Goal: Task Accomplishment & Management: Complete application form

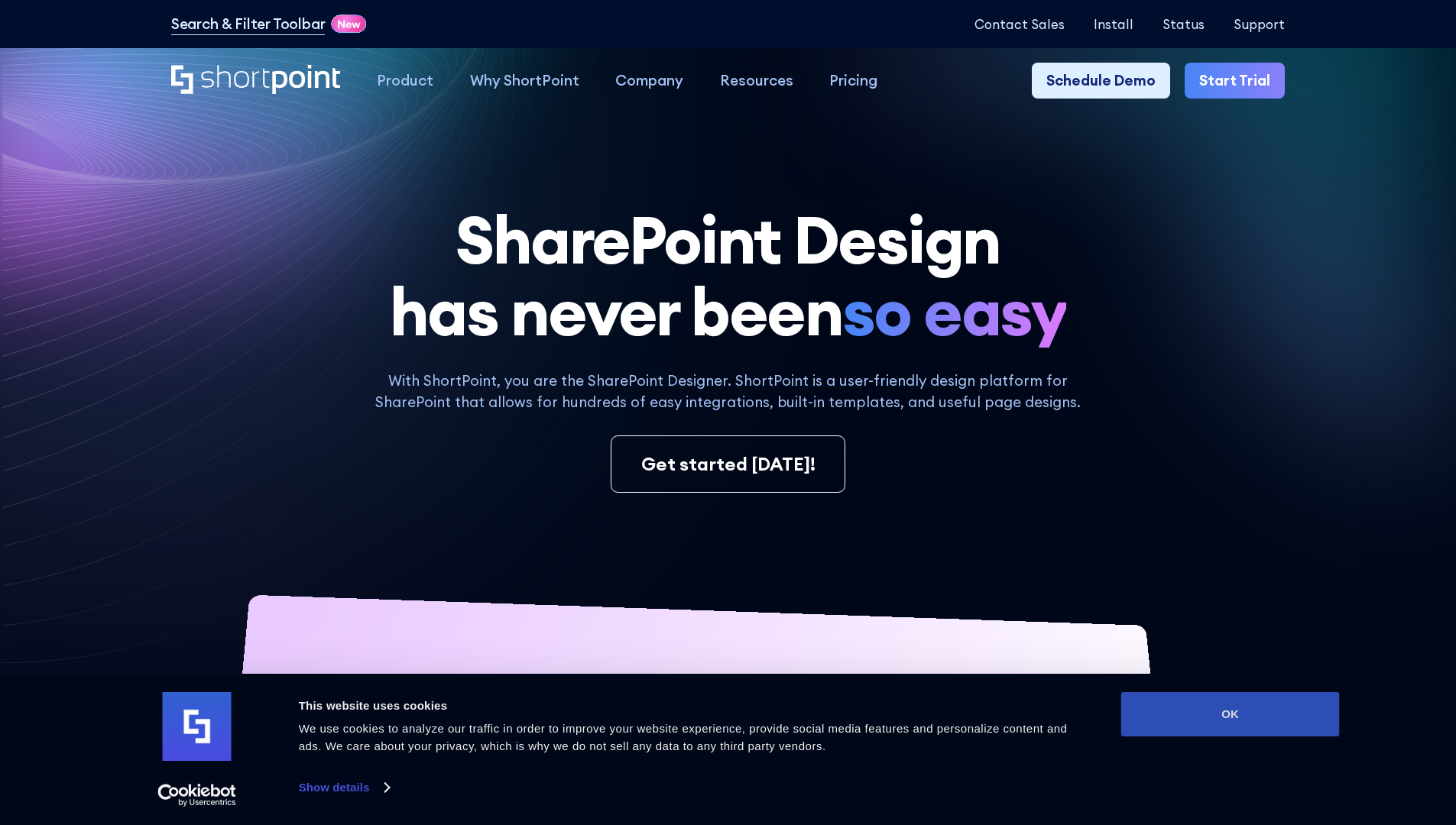
click at [1229, 715] on button "OK" at bounding box center [1230, 714] width 219 height 44
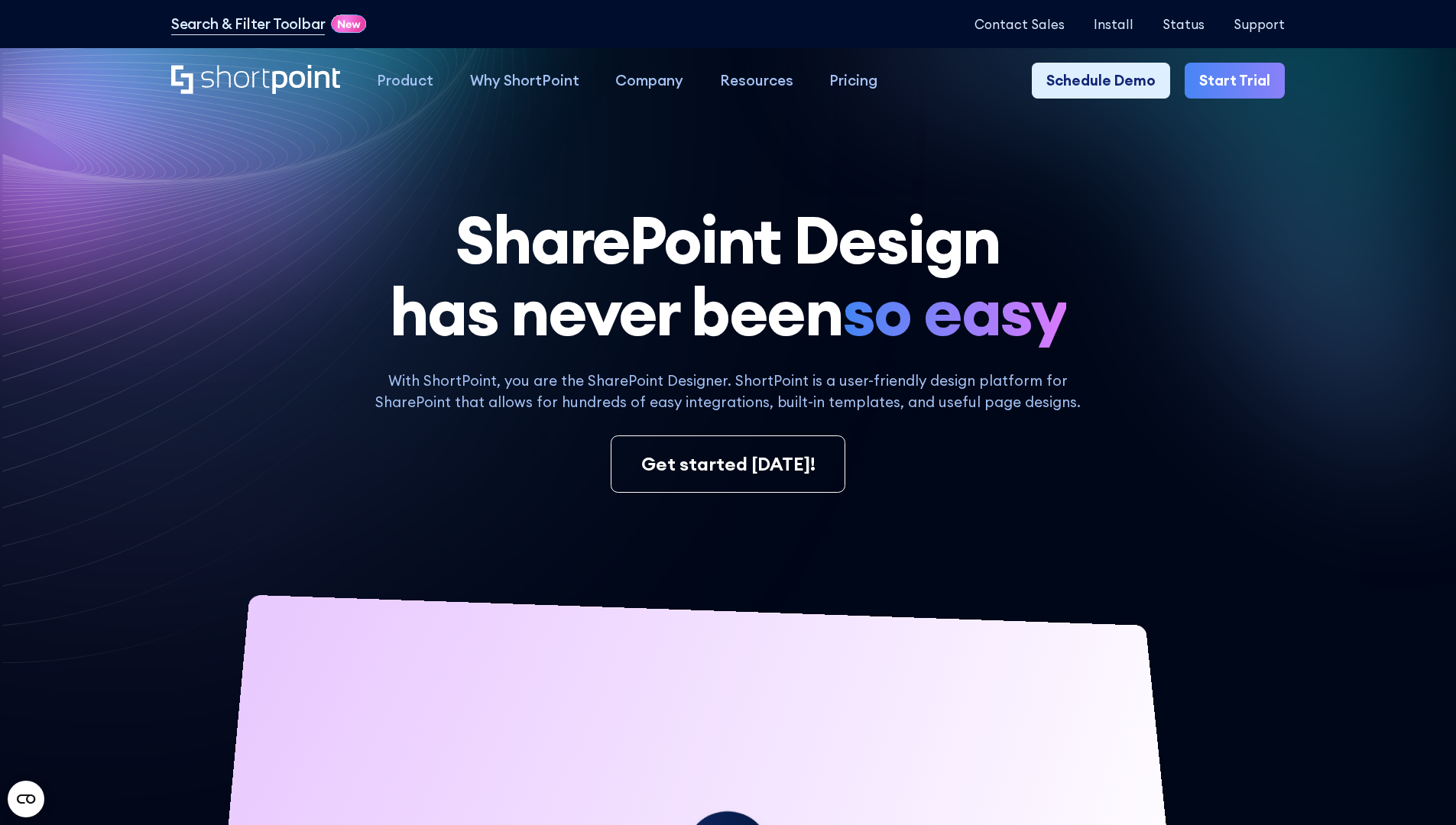
click at [1240, 81] on link "Start Trial" at bounding box center [1235, 81] width 101 height 36
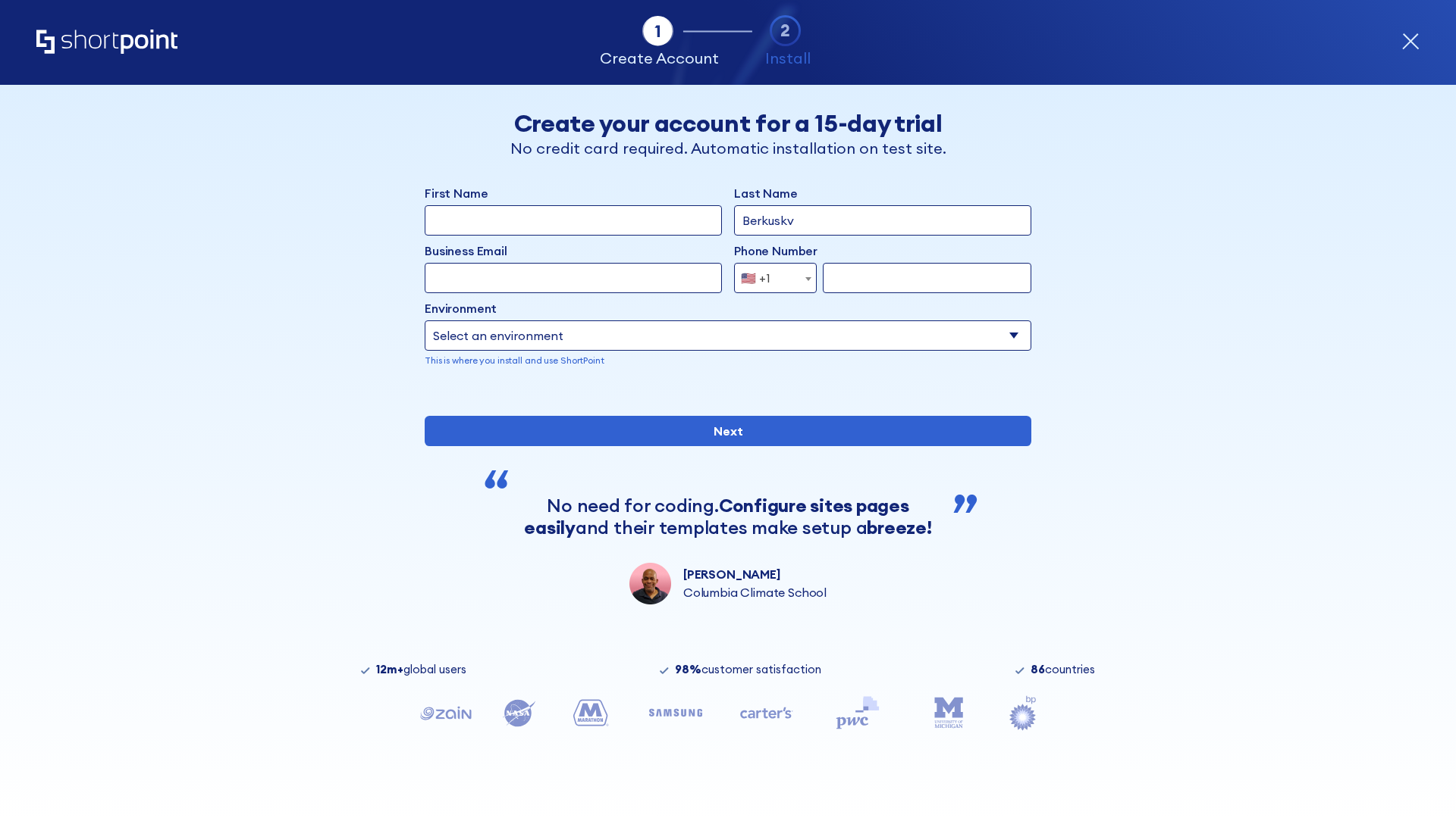
type input "Berkuskv"
type input "test@shortpoint.com"
type input "2125556789"
select select "Microsoft 365"
type input "2125556789"
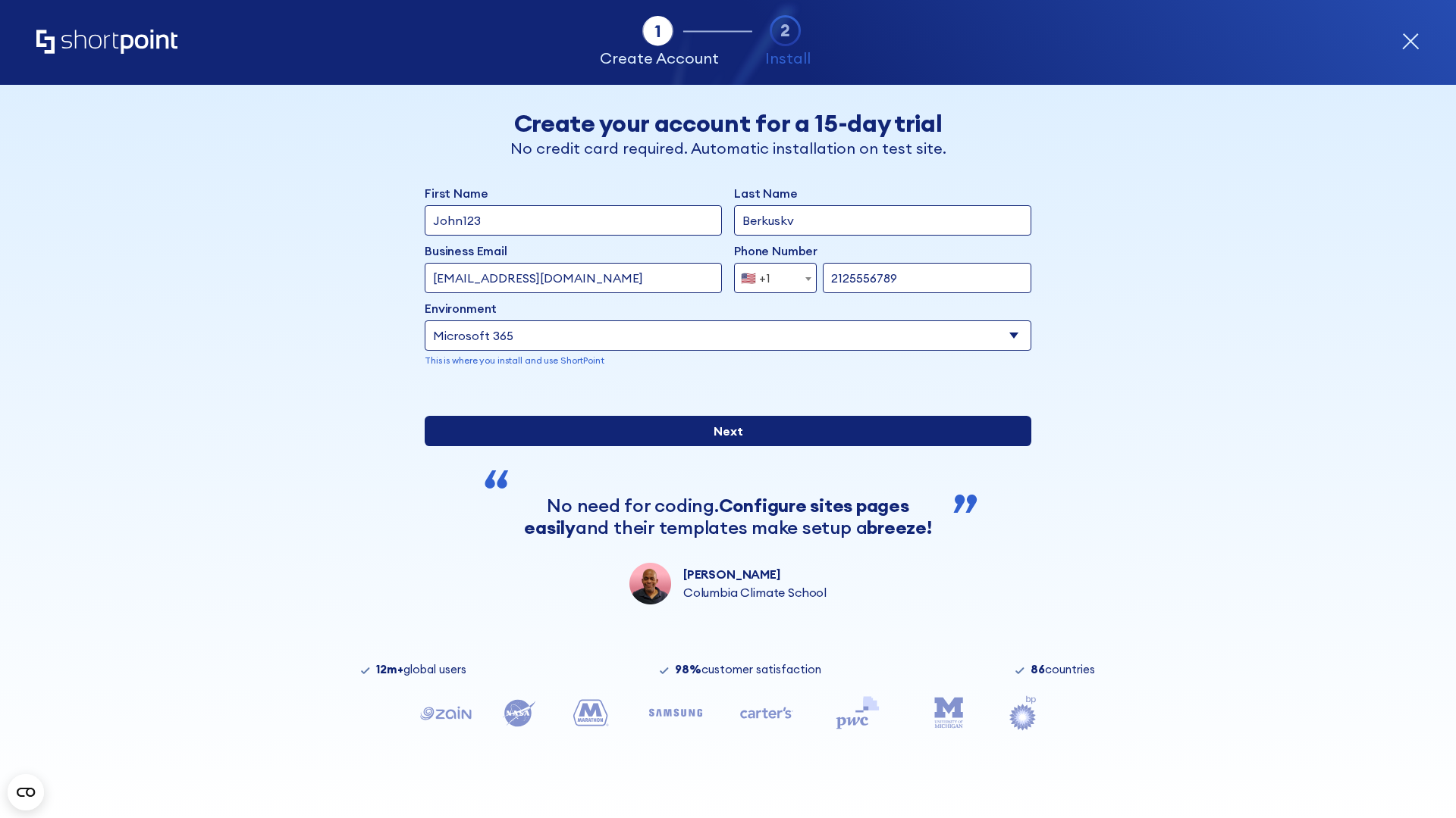
scroll to position [4, 0]
click at [722, 447] on input "Next" at bounding box center [728, 431] width 606 height 30
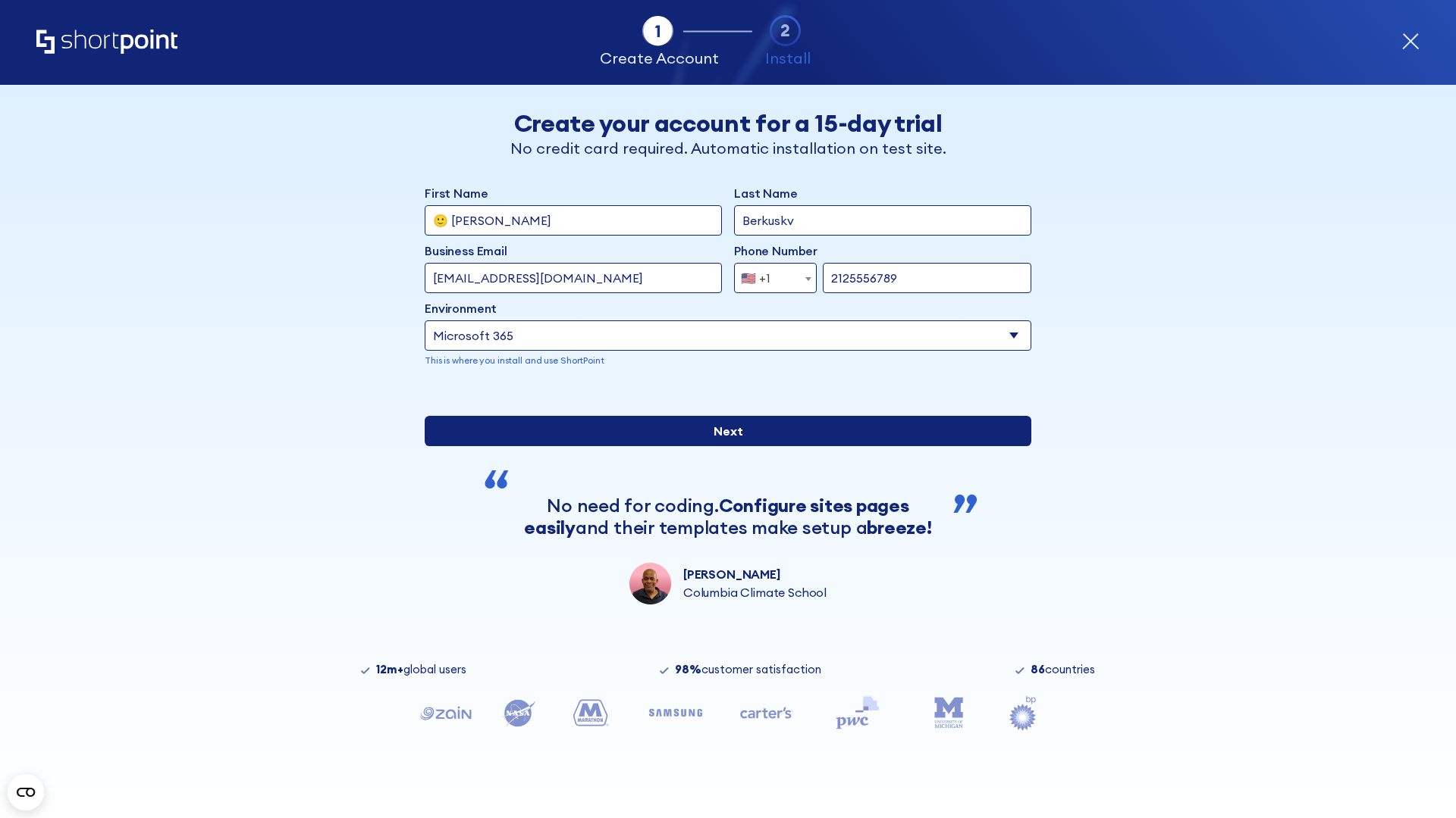
click at [722, 447] on input "Next" at bounding box center [728, 431] width 606 height 30
type input "Archebald"
click at [722, 447] on input "Next" at bounding box center [728, 431] width 606 height 30
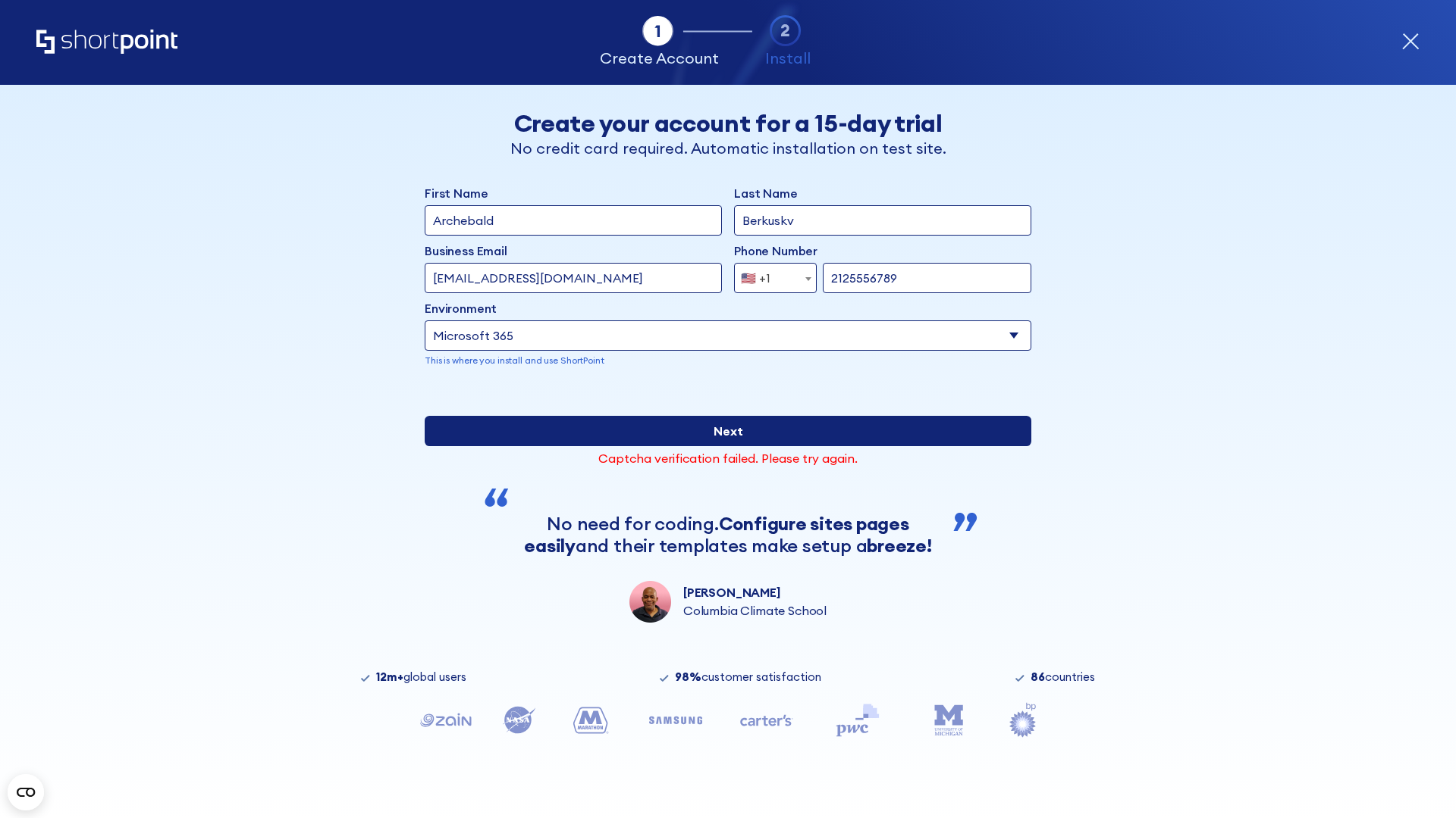
click at [722, 447] on input "Next" at bounding box center [728, 431] width 606 height 30
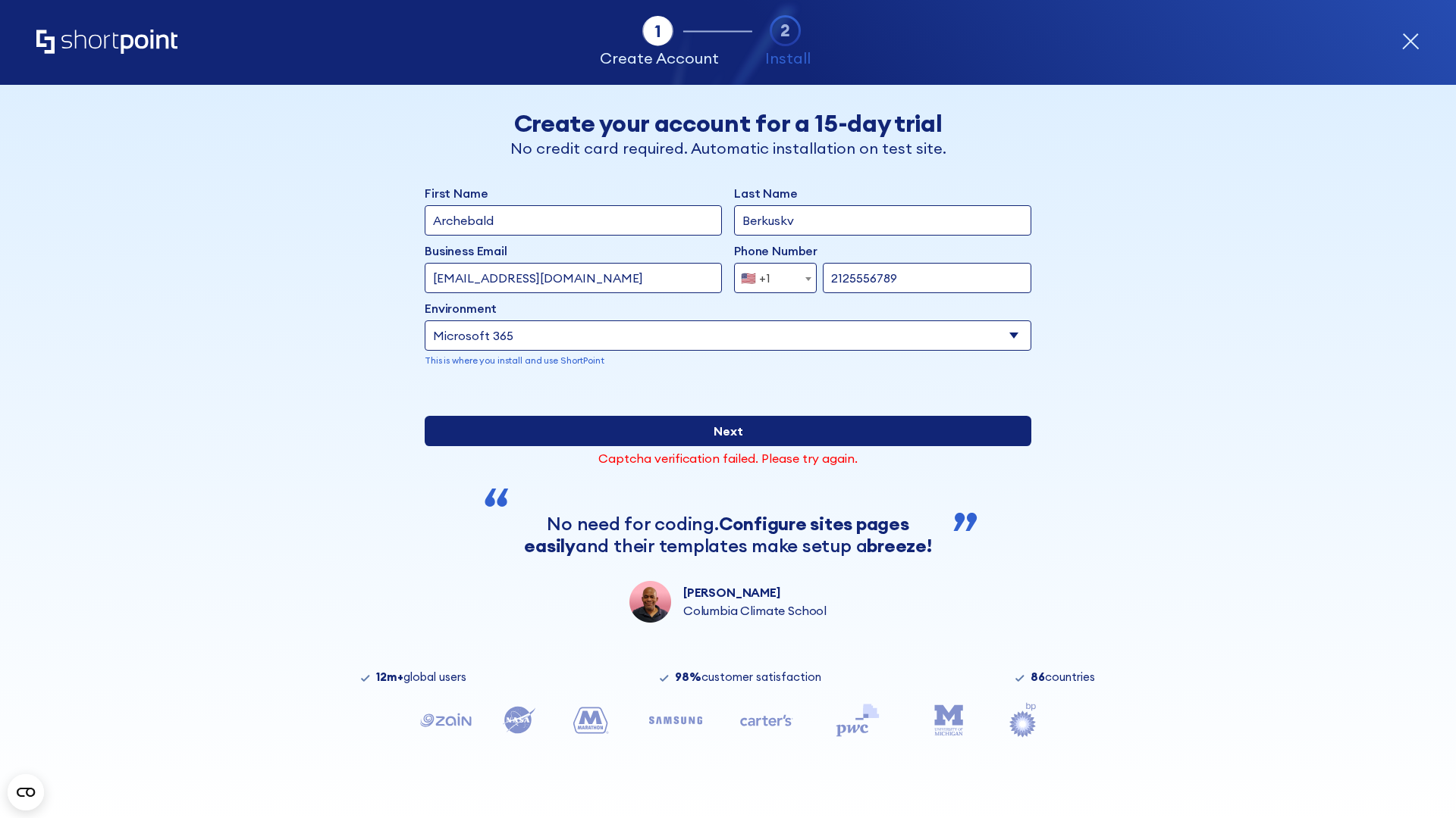
click at [722, 447] on input "Next" at bounding box center [728, 431] width 606 height 30
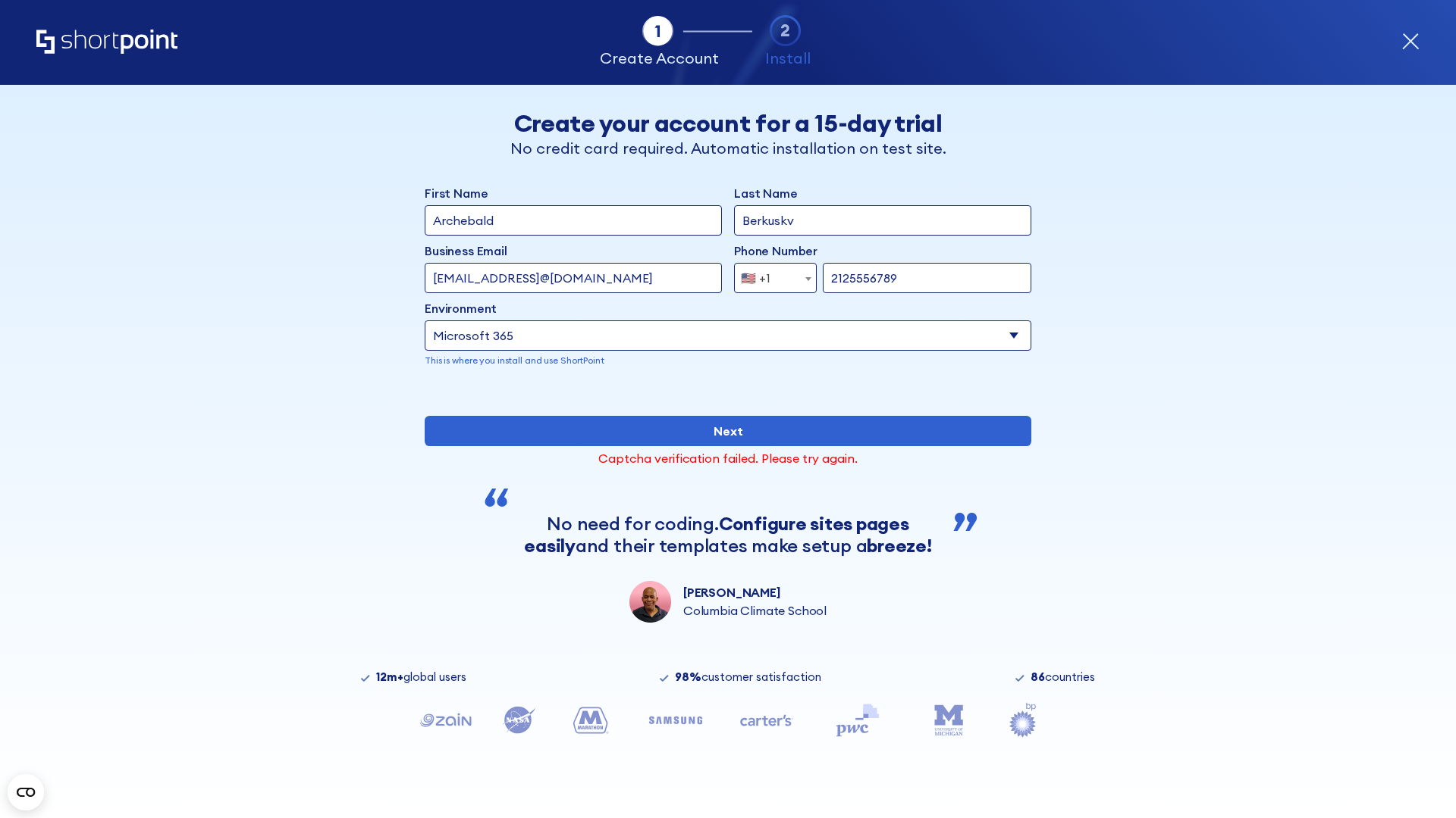
type input "testEmail@protonmail.comtest@shortpoint.com"
click at [770, 275] on span "🇺🇸 +1" at bounding box center [760, 278] width 51 height 30
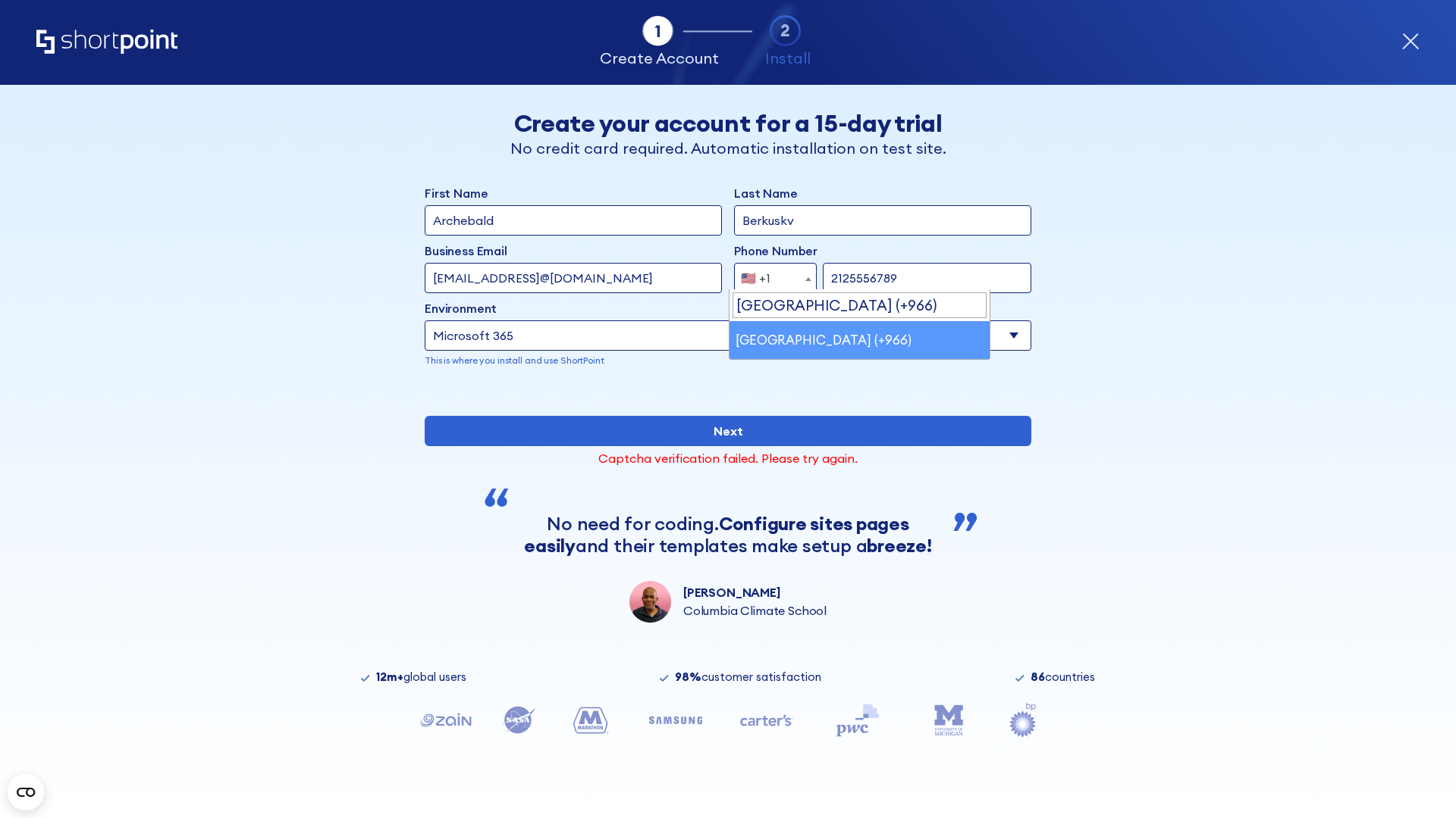
select select "+966"
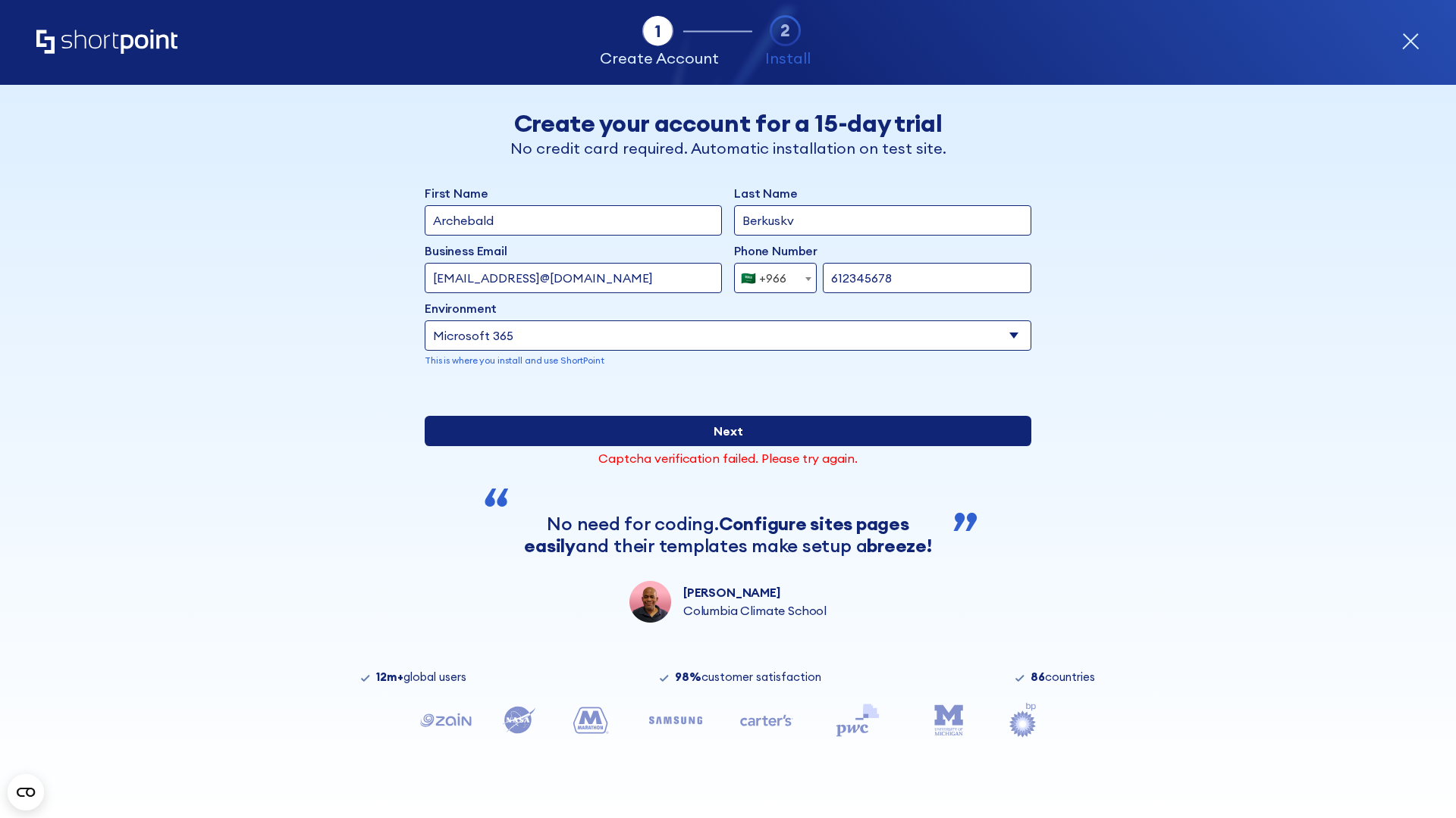
type input "612345678"
click at [722, 447] on input "Next" at bounding box center [728, 431] width 606 height 30
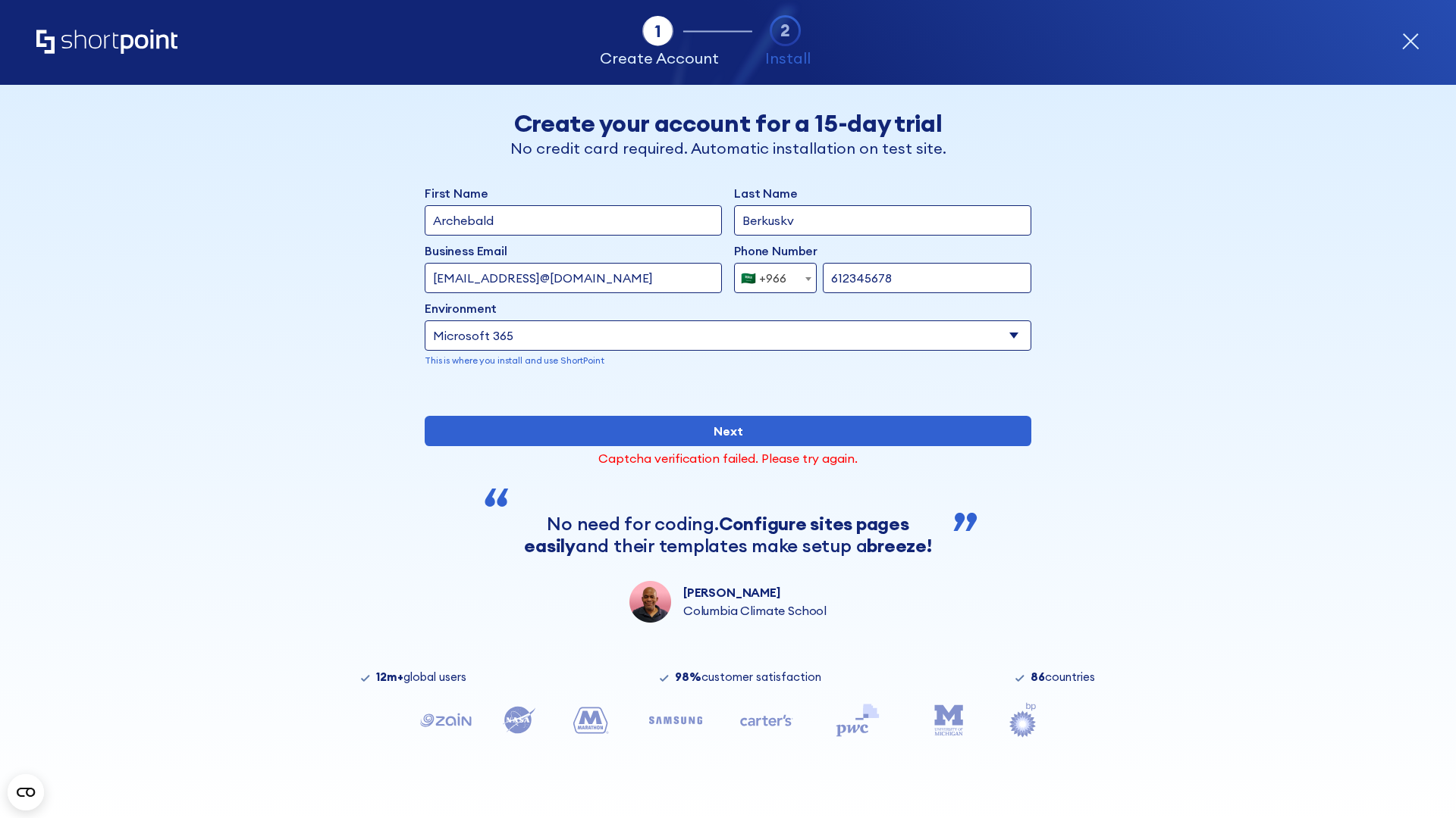
click at [770, 275] on div "🇸🇦 +966" at bounding box center [763, 278] width 46 height 30
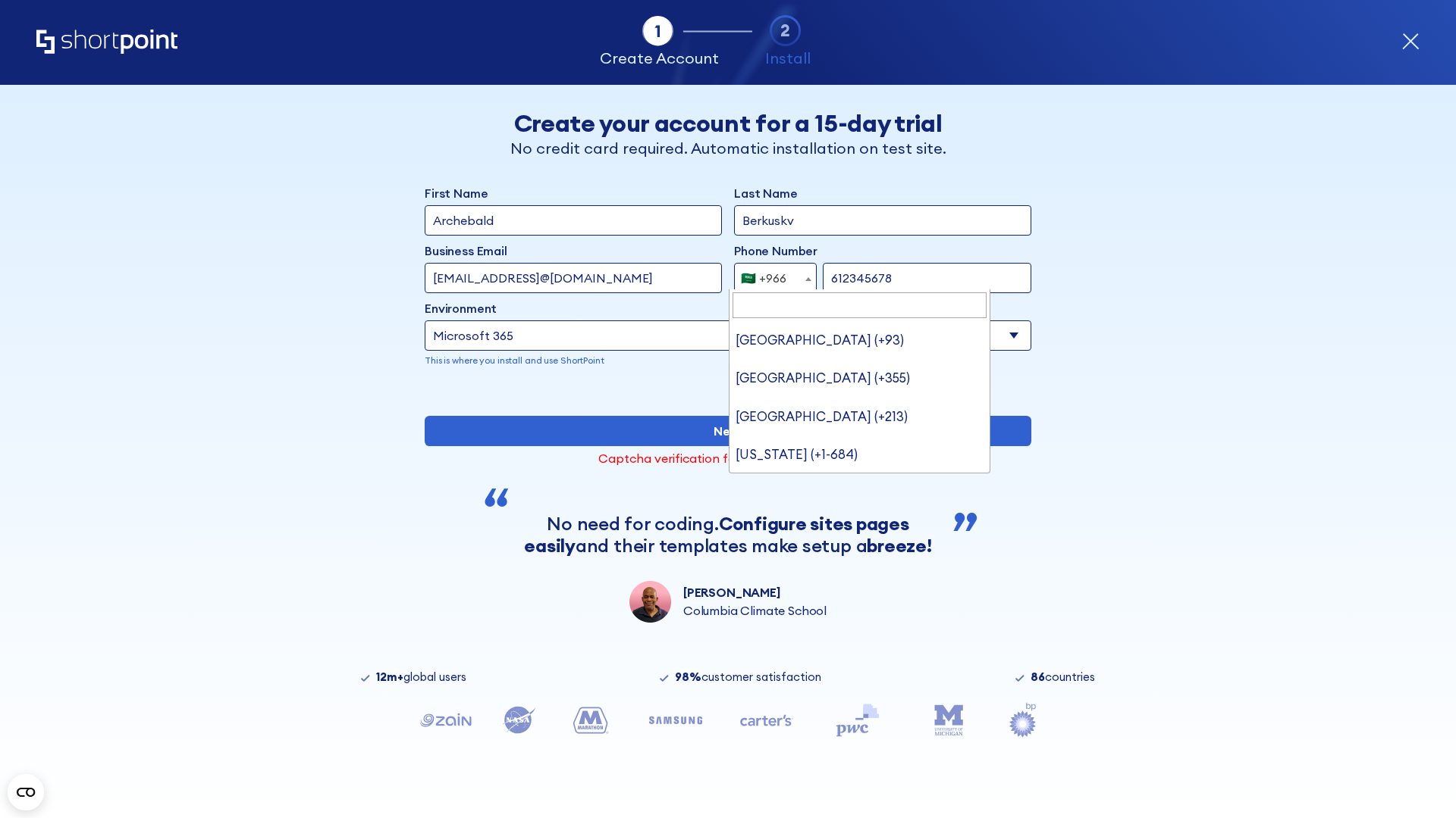
type input "[GEOGRAPHIC_DATA] (+971)"
select select "+971"
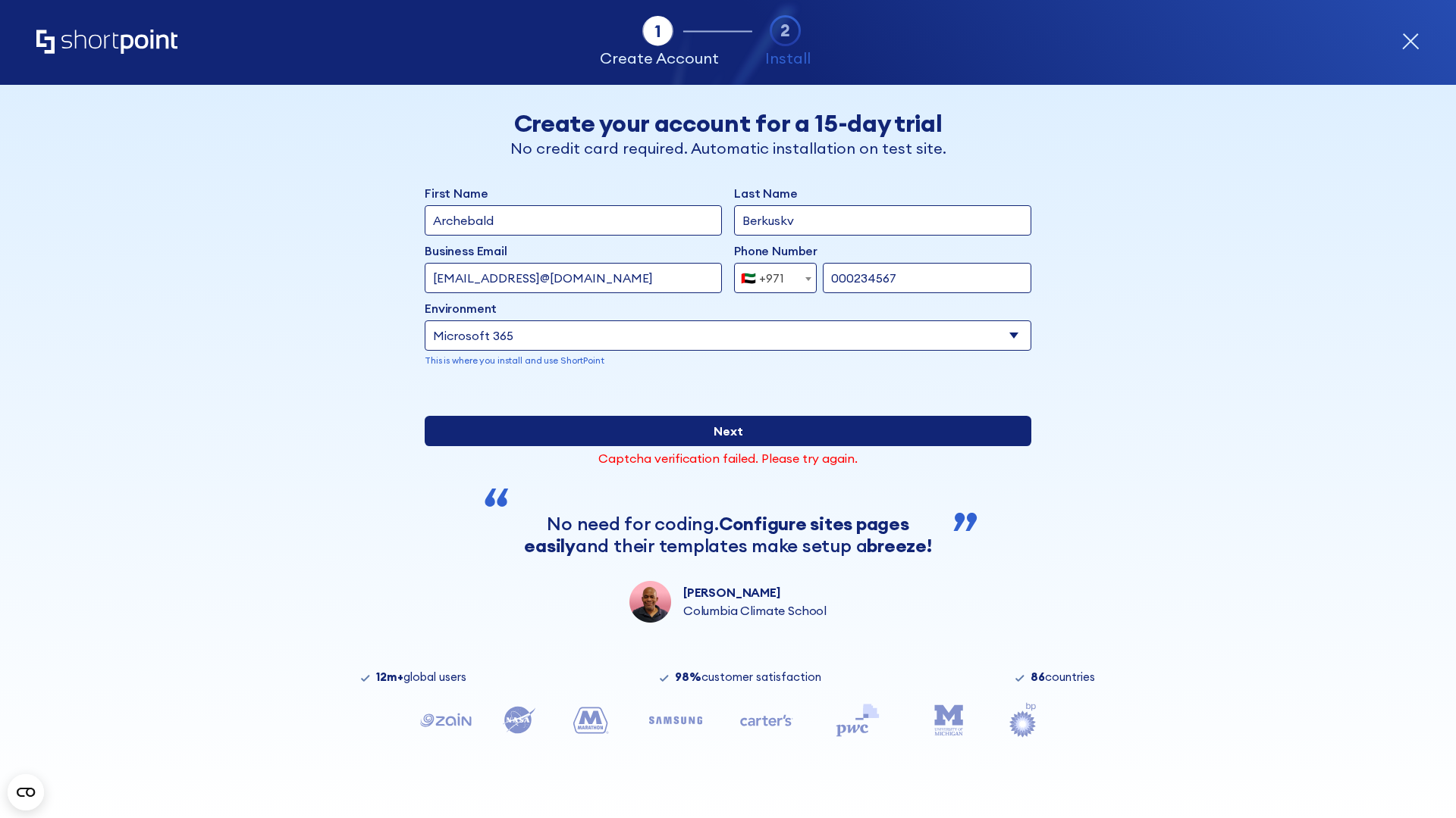
type input "000234567"
click at [722, 447] on input "Next" at bounding box center [728, 431] width 606 height 30
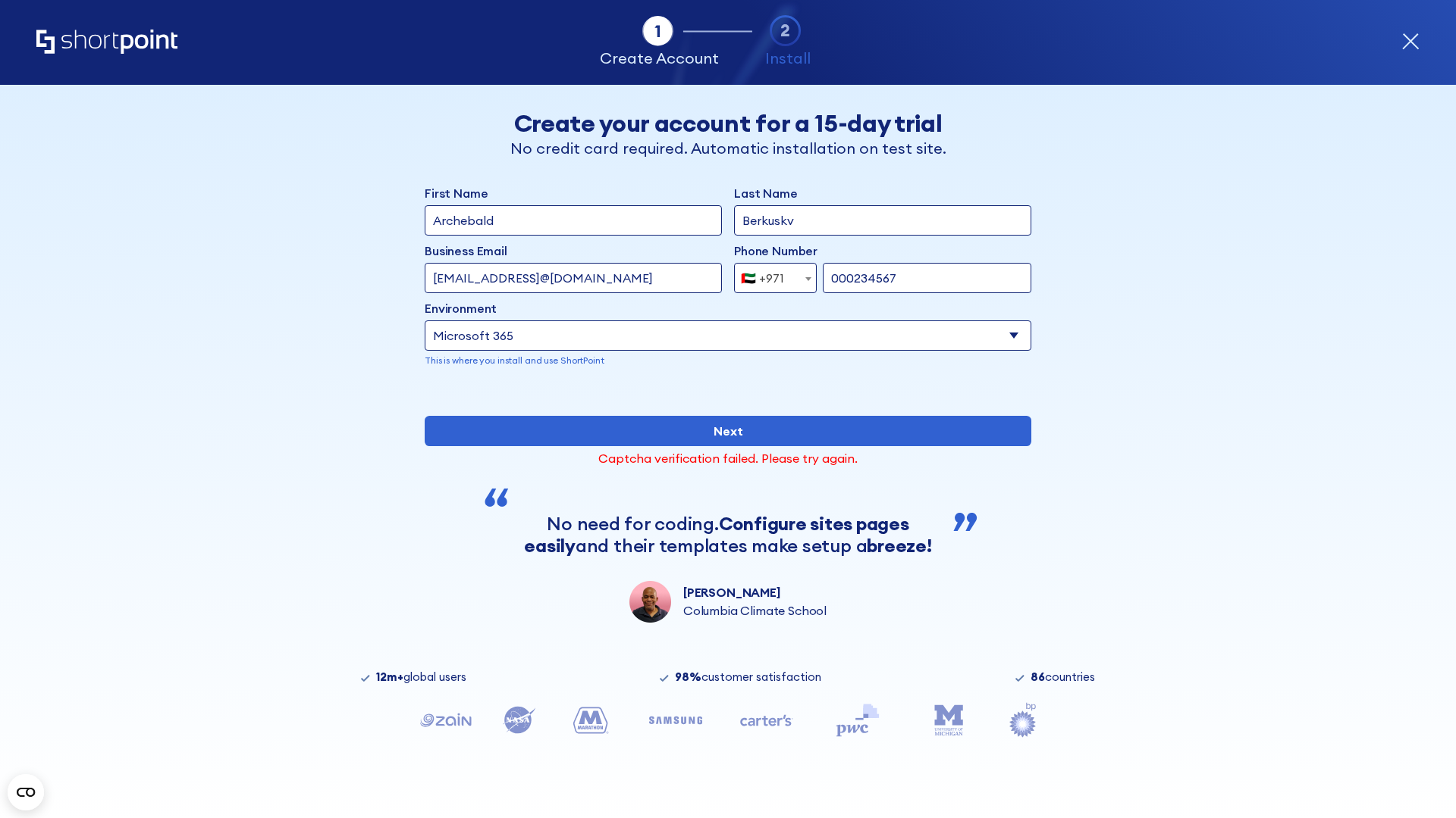
click at [770, 275] on div "🇦🇪 +971" at bounding box center [762, 278] width 43 height 30
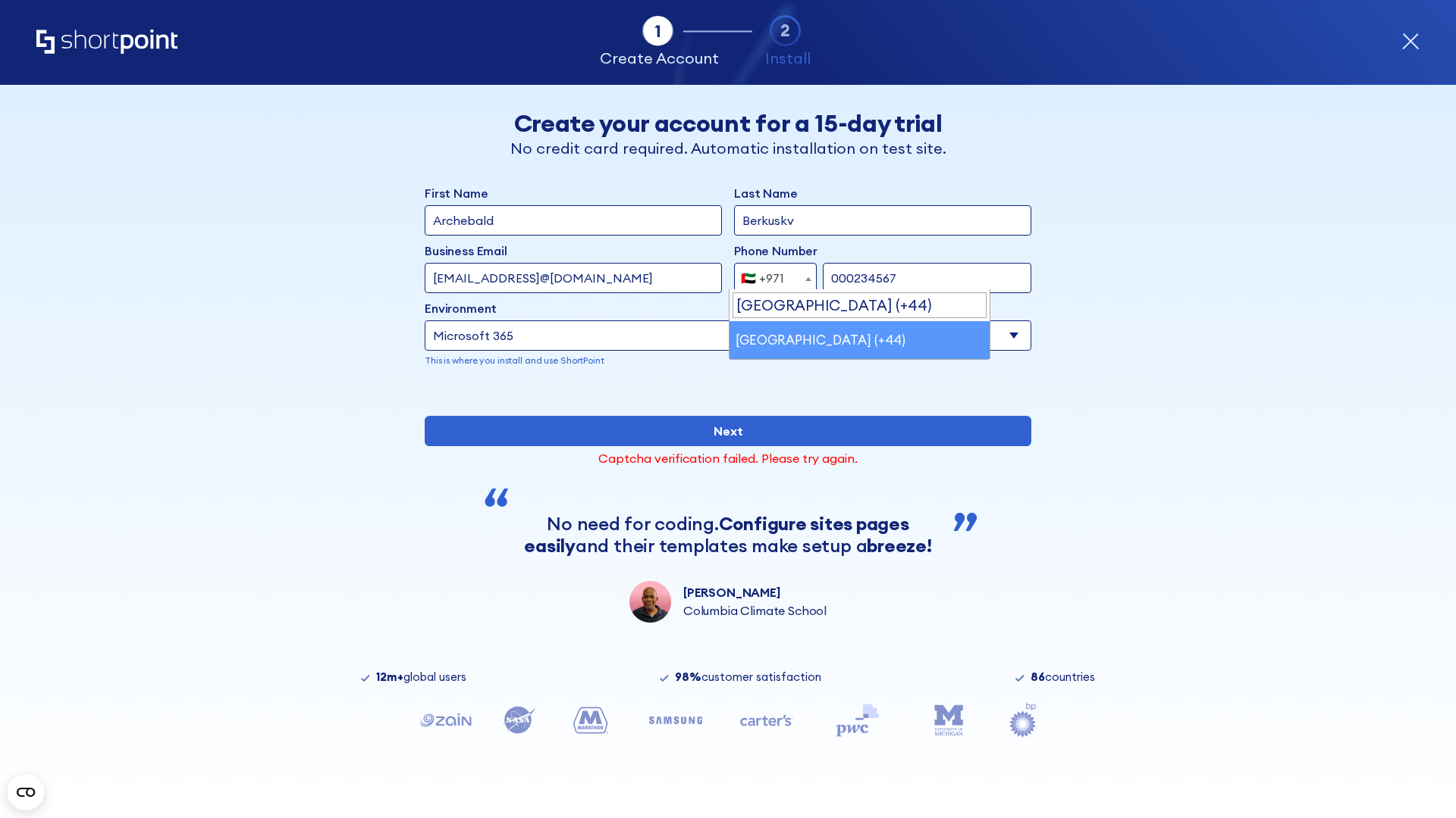
select select "+44"
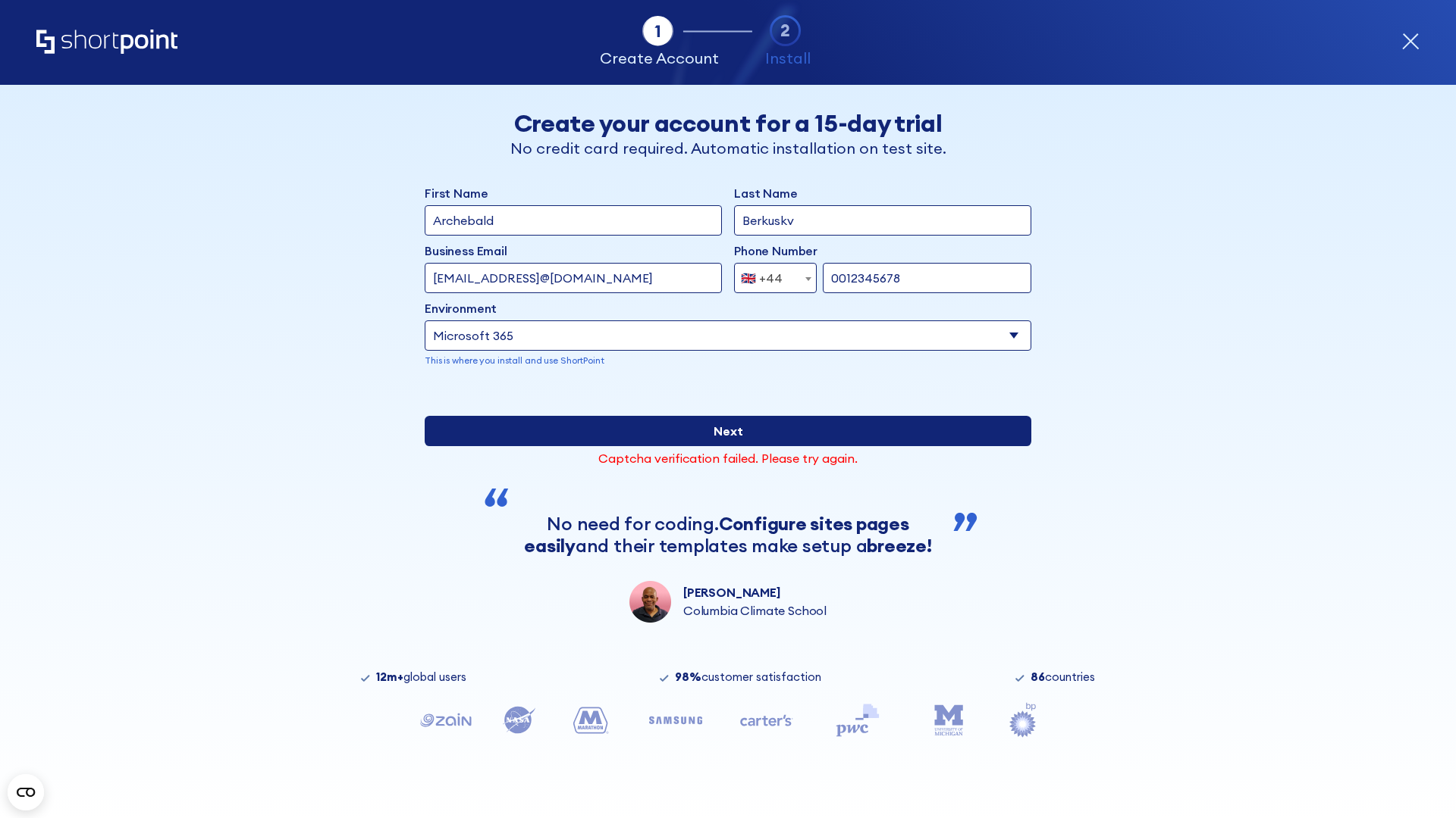
type input "0012345678"
click at [722, 447] on input "Next" at bounding box center [728, 431] width 606 height 30
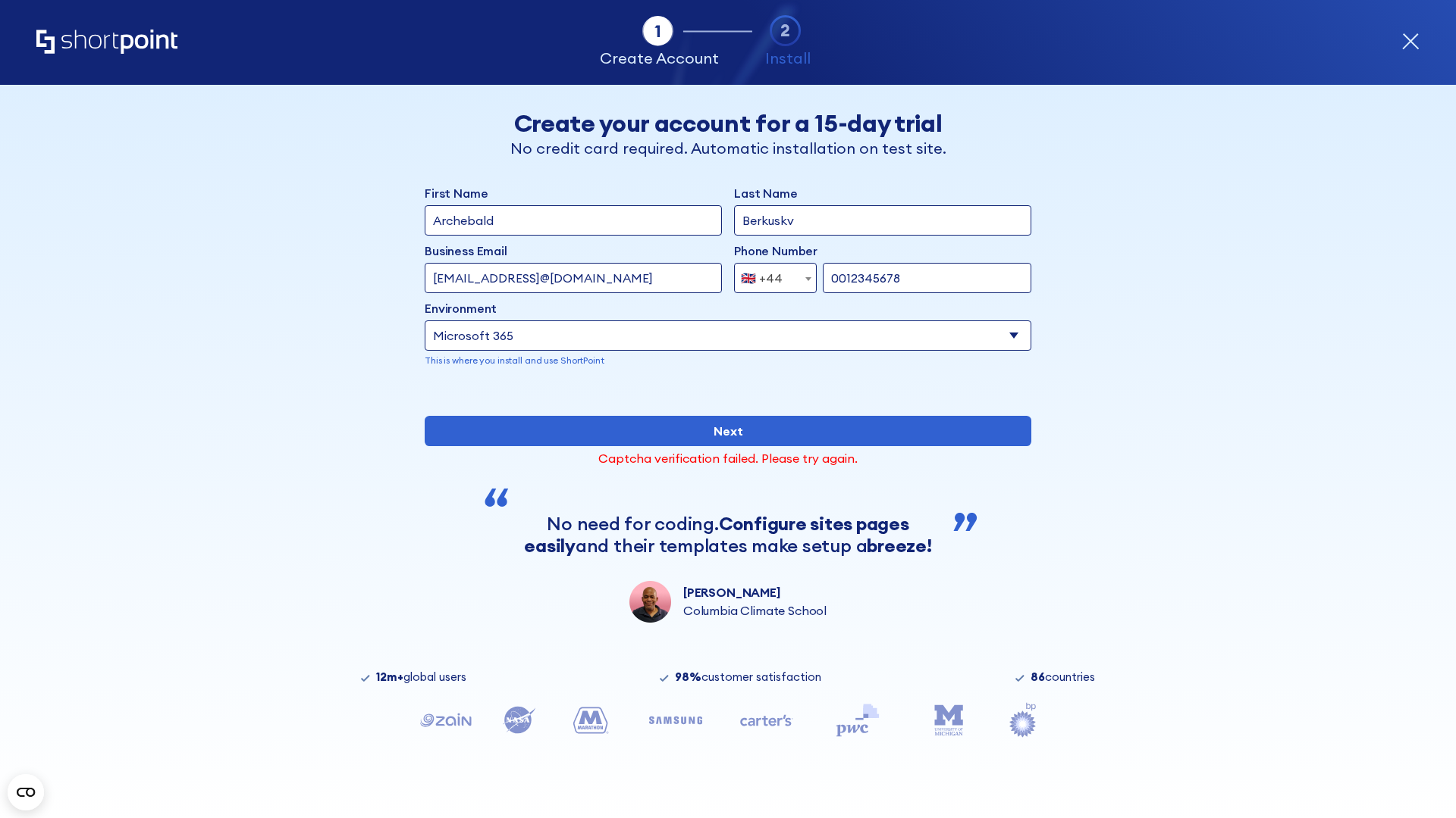
click at [770, 275] on div "🇬🇧 +44" at bounding box center [761, 278] width 42 height 30
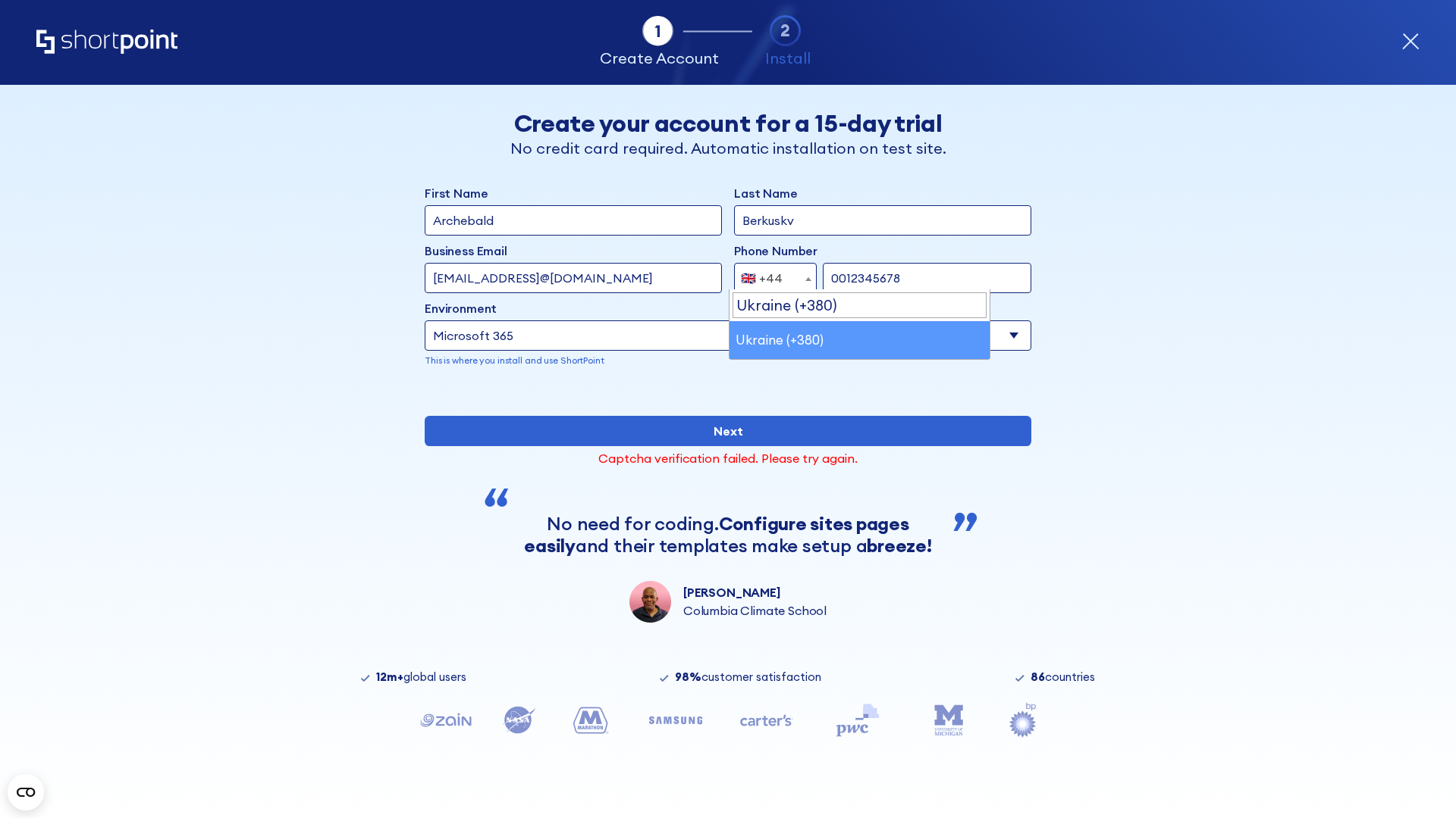
select select "+380"
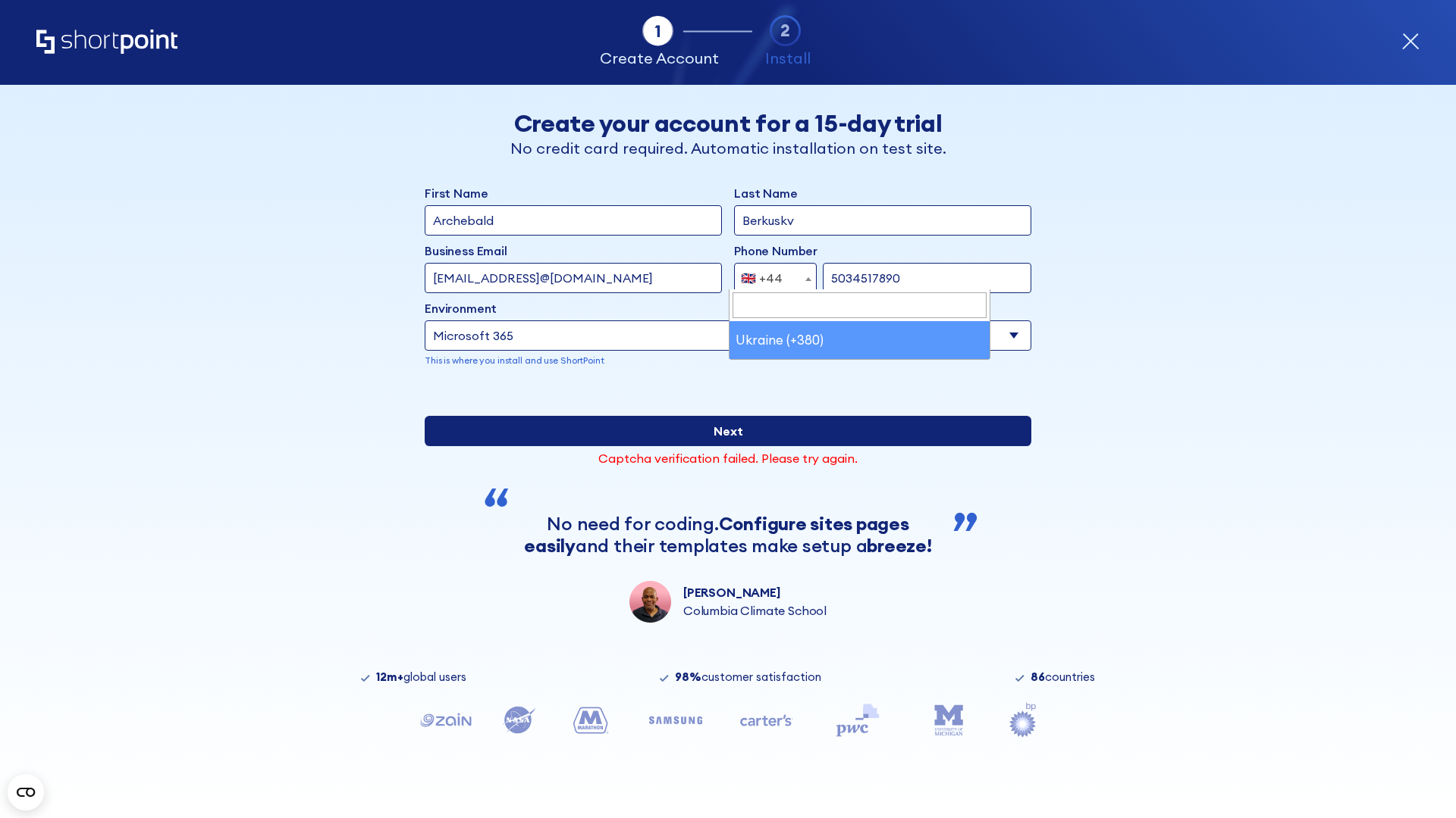
type input "5034517890"
click at [722, 447] on input "Next" at bounding box center [728, 431] width 606 height 30
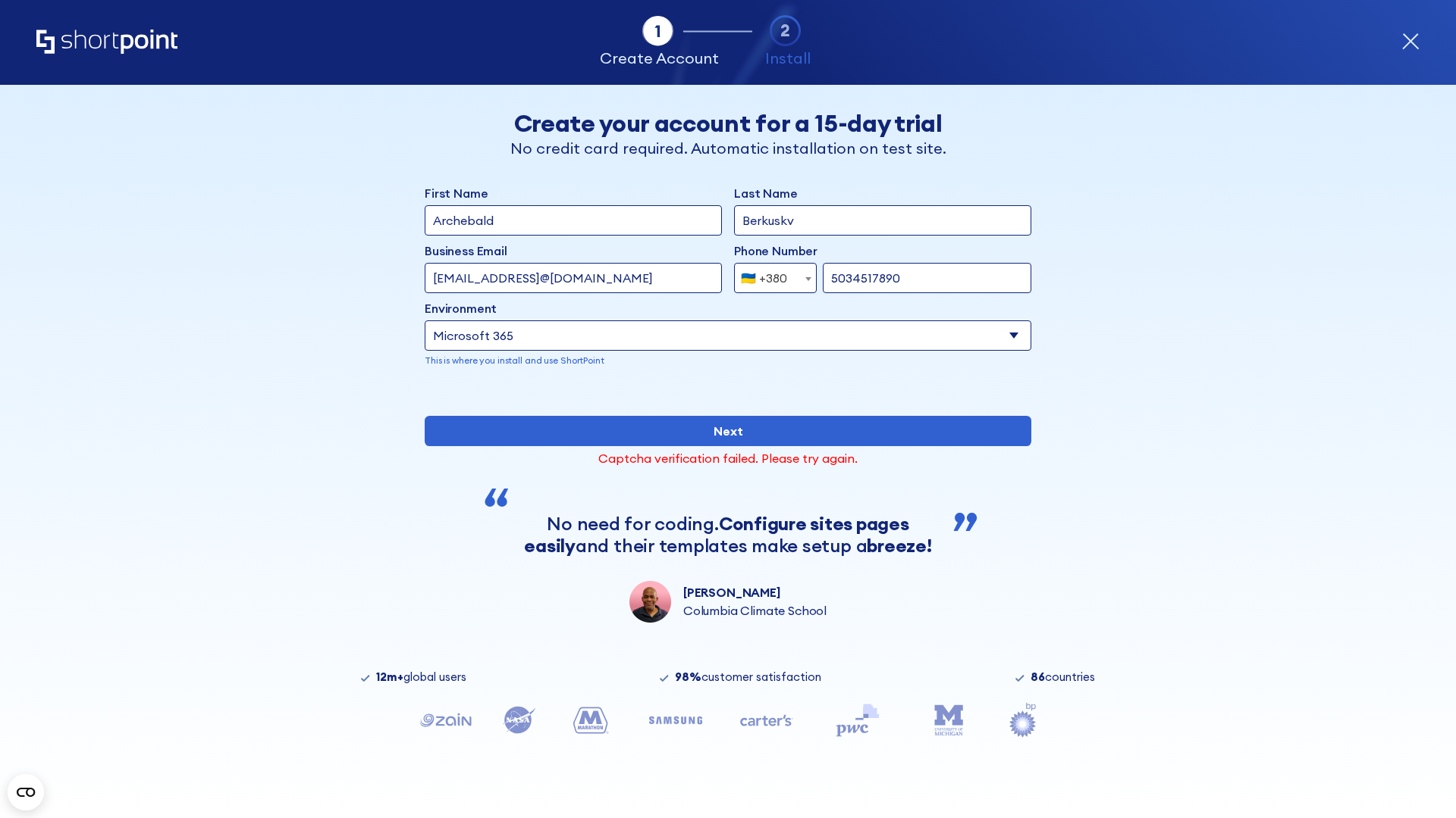
click at [770, 275] on div "🇺🇦 +380" at bounding box center [763, 278] width 46 height 30
select select "+1"
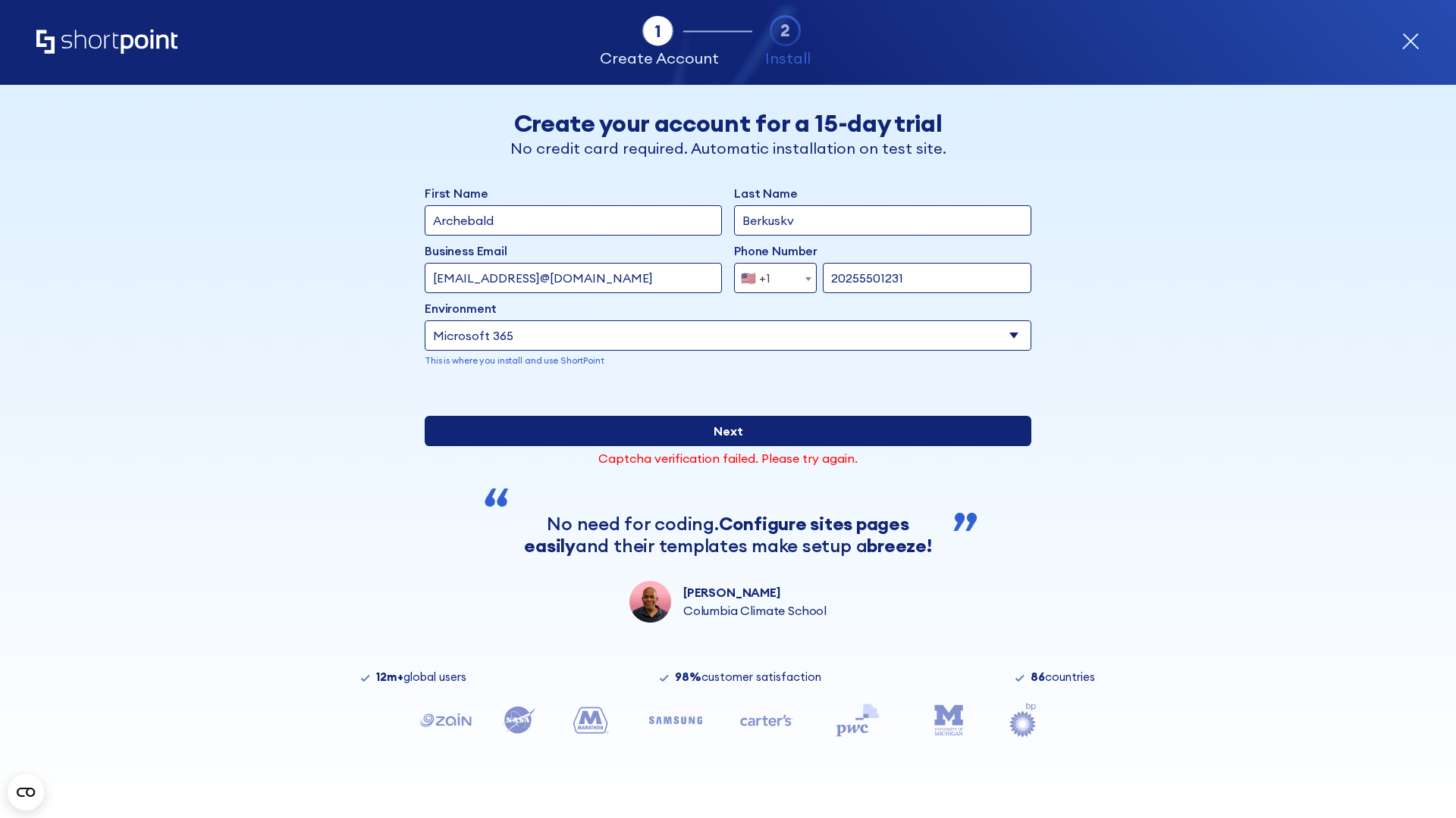
type input "20255501231"
click at [722, 447] on input "Next" at bounding box center [728, 431] width 606 height 30
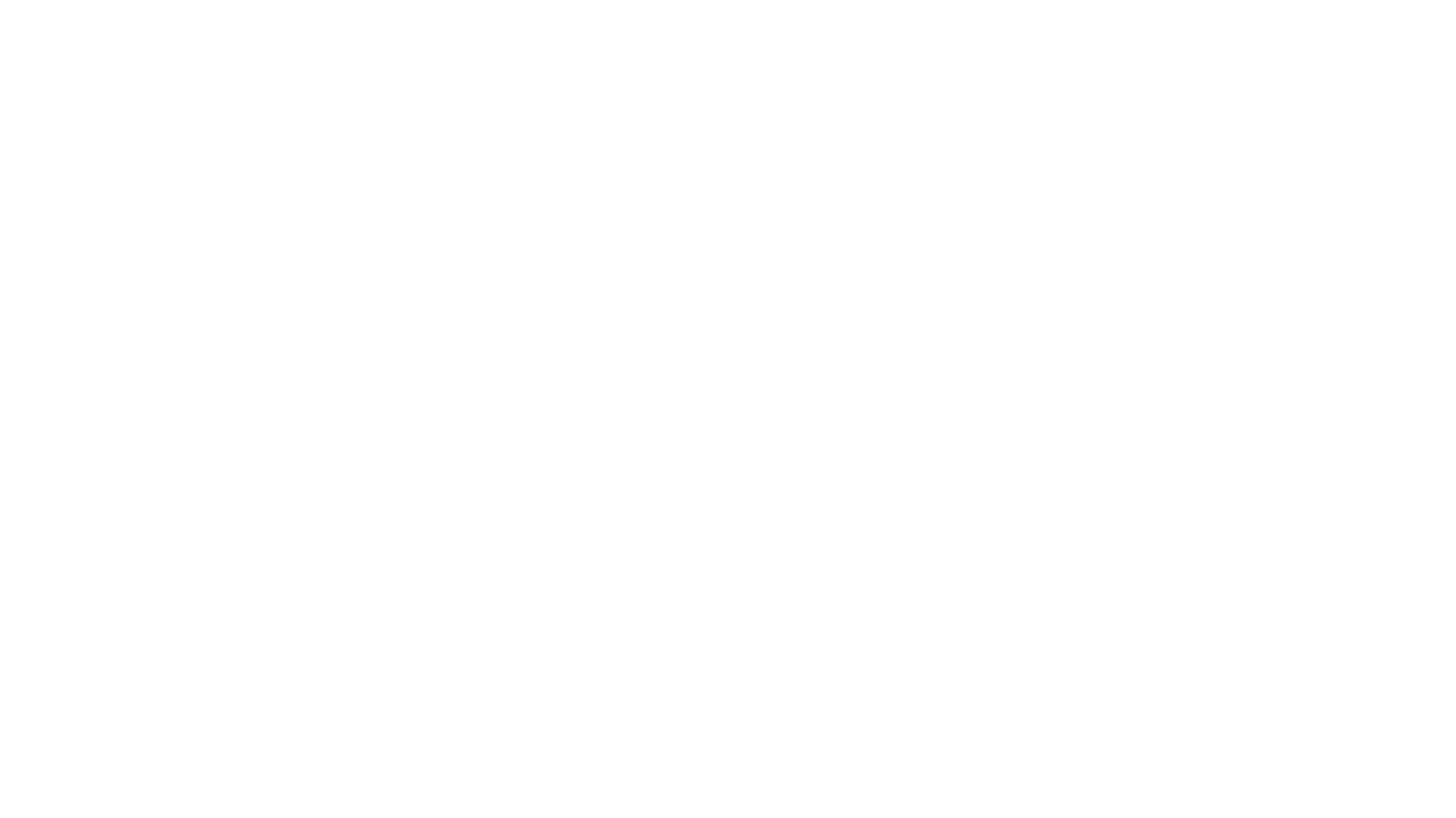
type input "[PERSON_NAME]"
type input "Berkuskv"
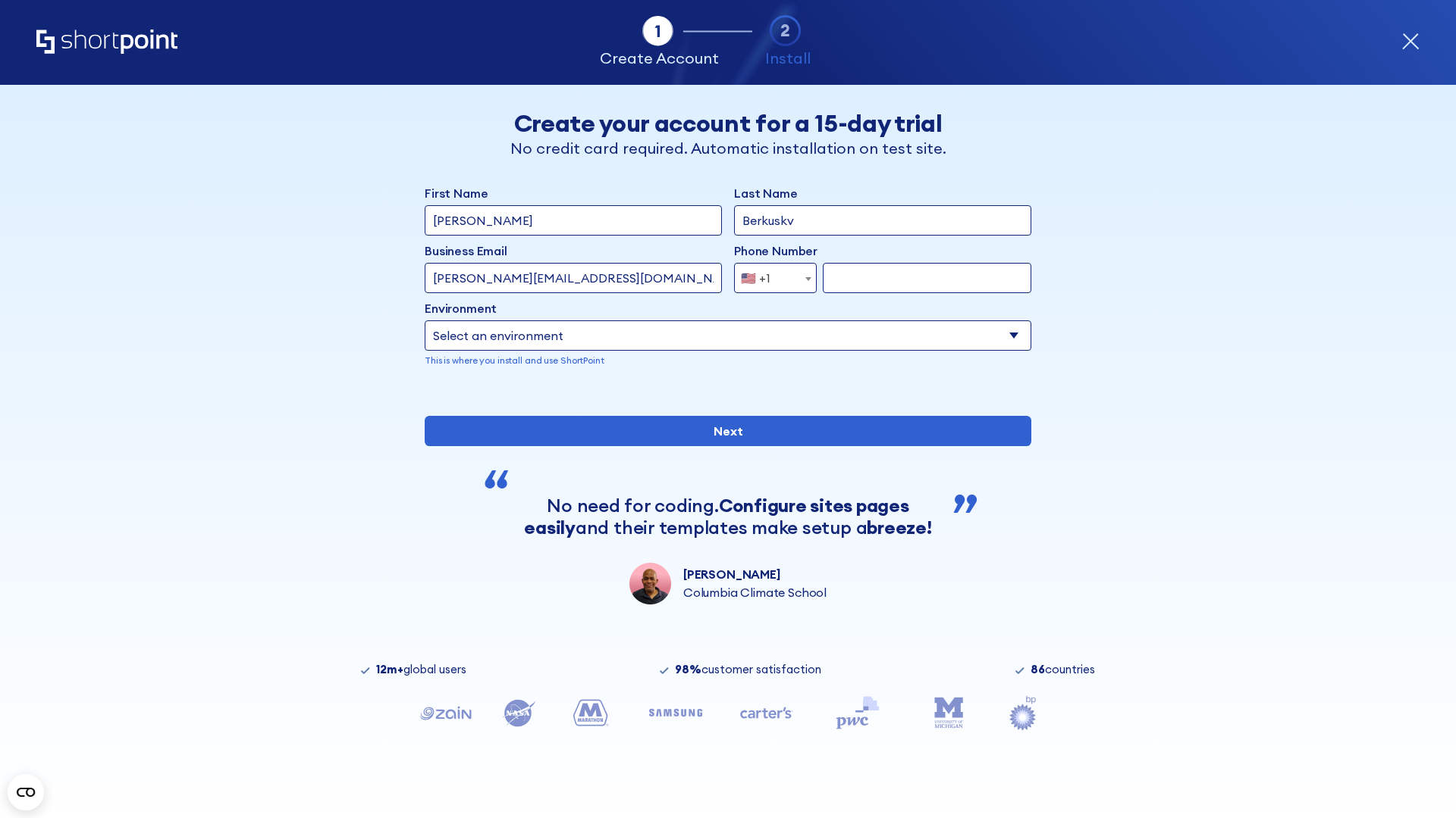
type input "[PERSON_NAME][EMAIL_ADDRESS][DOMAIN_NAME]"
click at [770, 275] on span "🇺🇸 +1" at bounding box center [760, 278] width 51 height 30
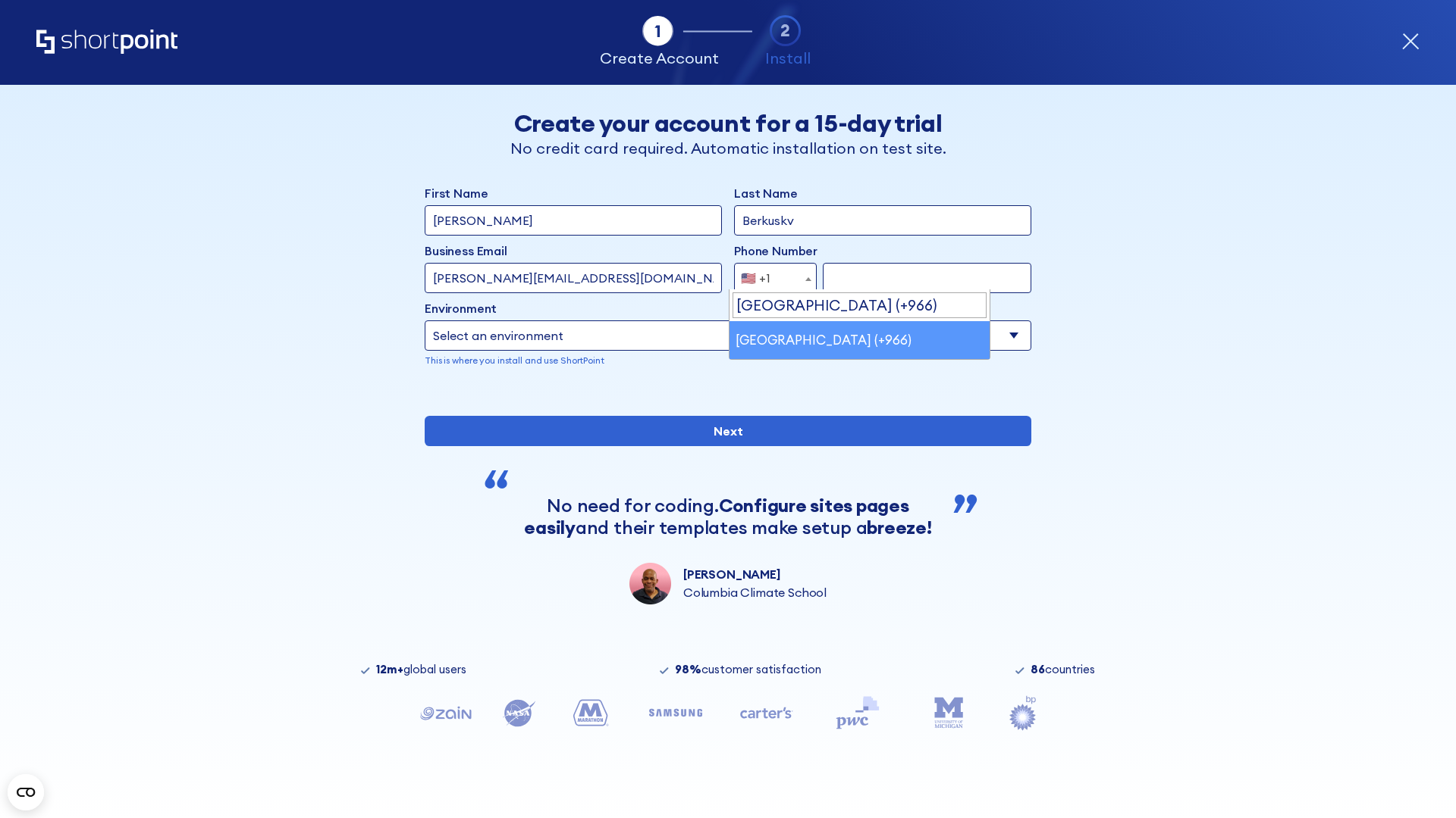
select select "+966"
type input "512345678"
select select "Microsoft 365"
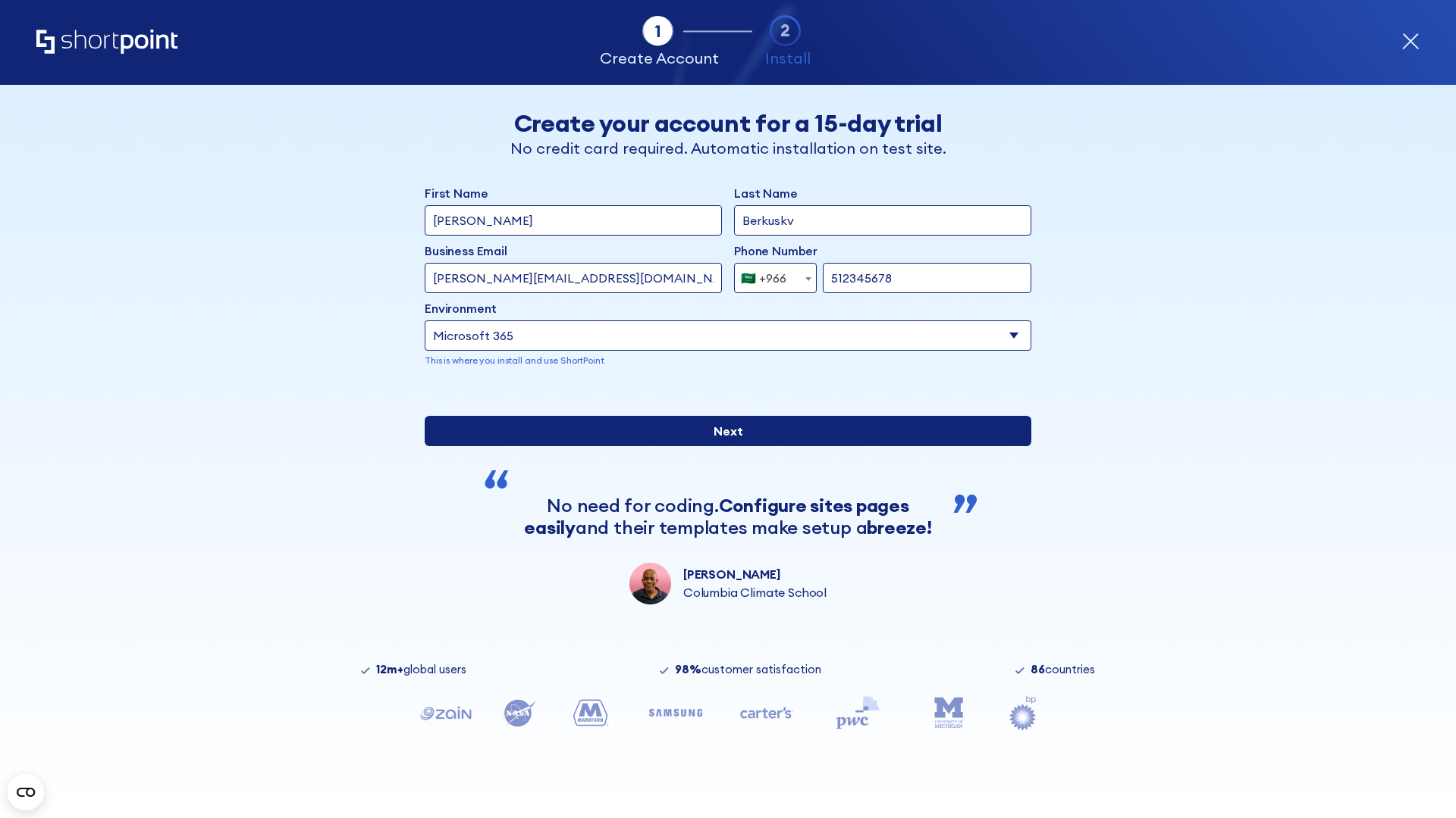
type input "512345678"
click at [722, 447] on input "Next" at bounding box center [728, 431] width 606 height 30
